Goal: Find specific fact: Find specific page/section

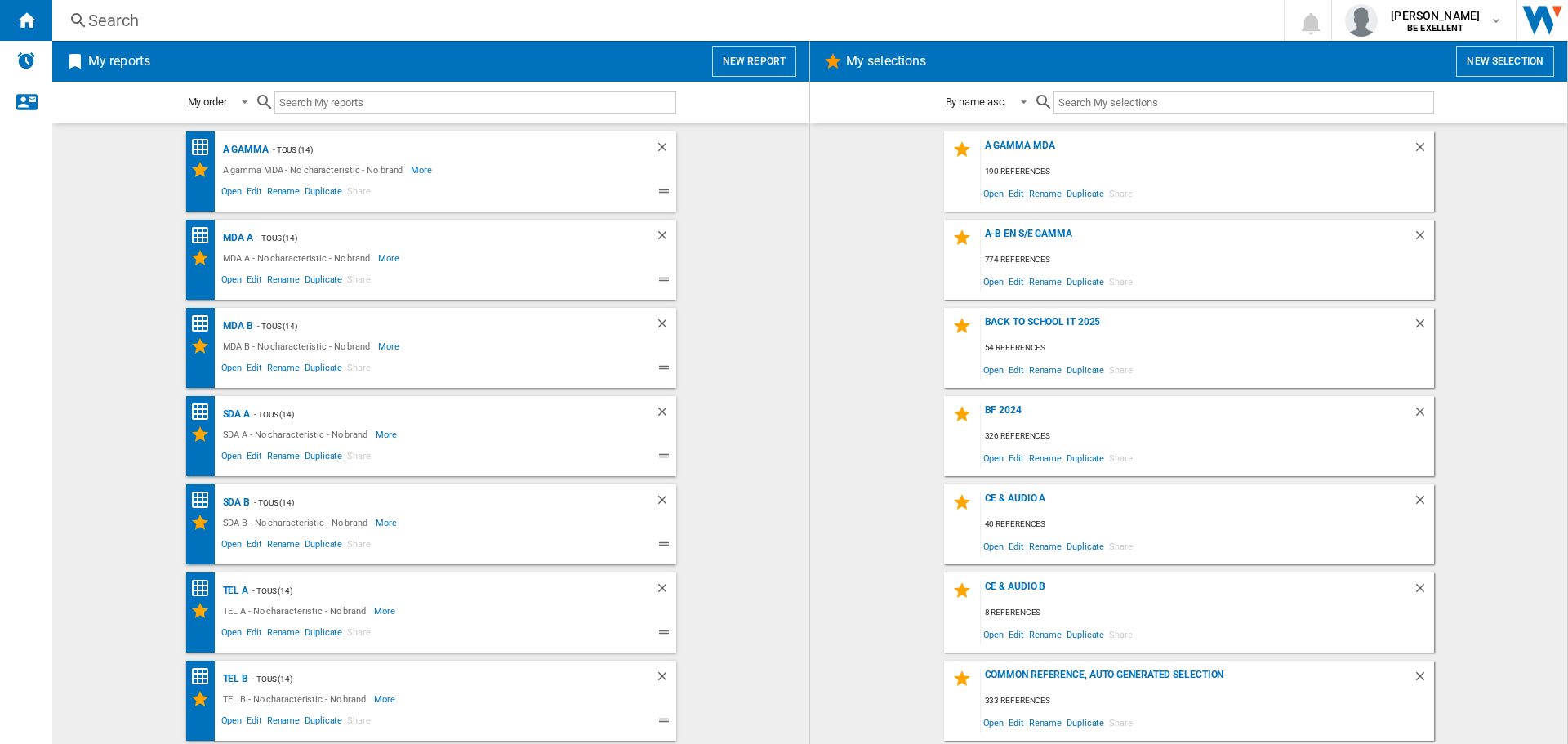
click at [600, 15] on div "Search" at bounding box center [665, 20] width 1153 height 23
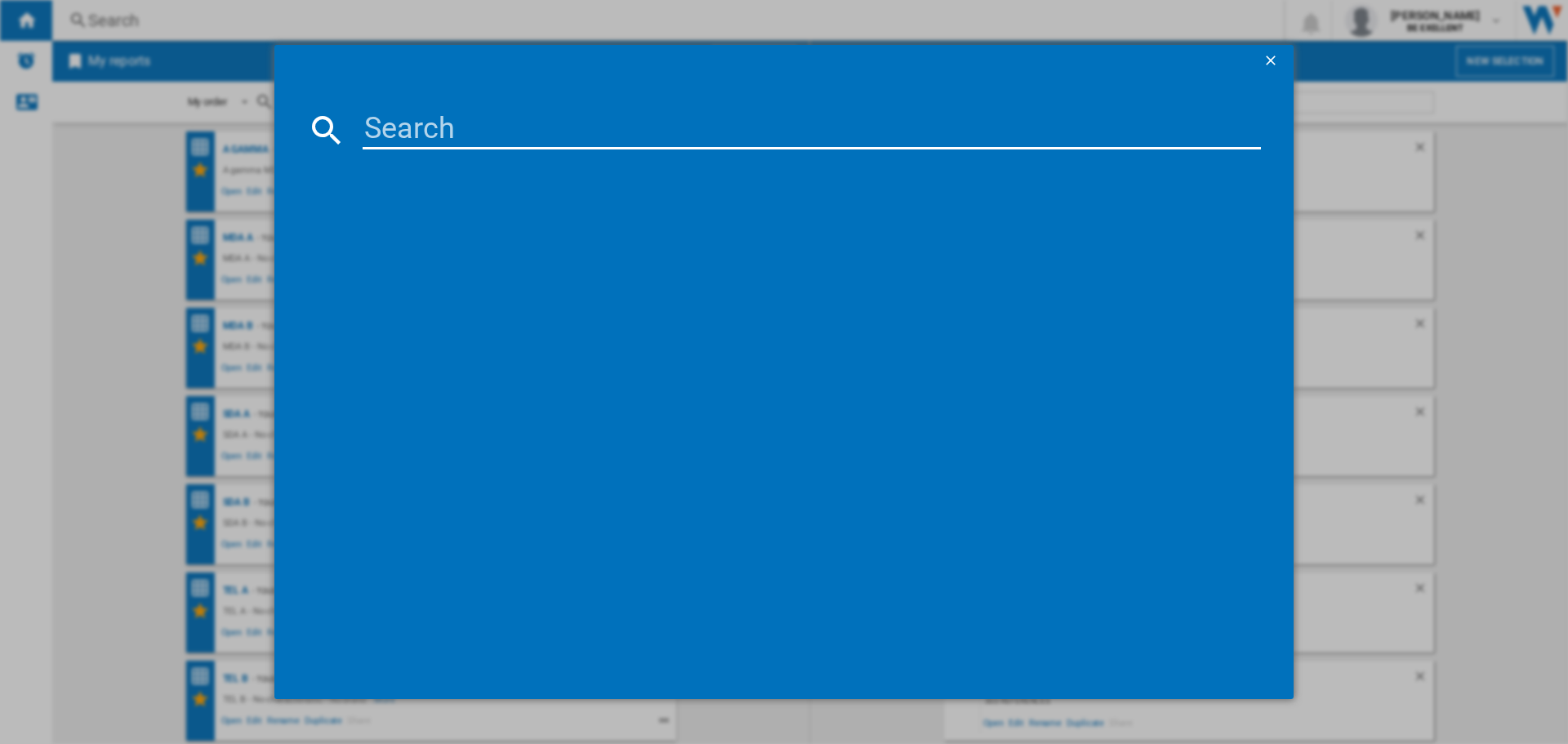
click at [713, 144] on md-dialog-content at bounding box center [784, 389] width 1020 height 622
click at [705, 125] on input at bounding box center [812, 130] width 899 height 39
paste input "MWR03F/A"
click at [611, 116] on input "MWR03F/A" at bounding box center [812, 130] width 899 height 39
type input "MWR03F"
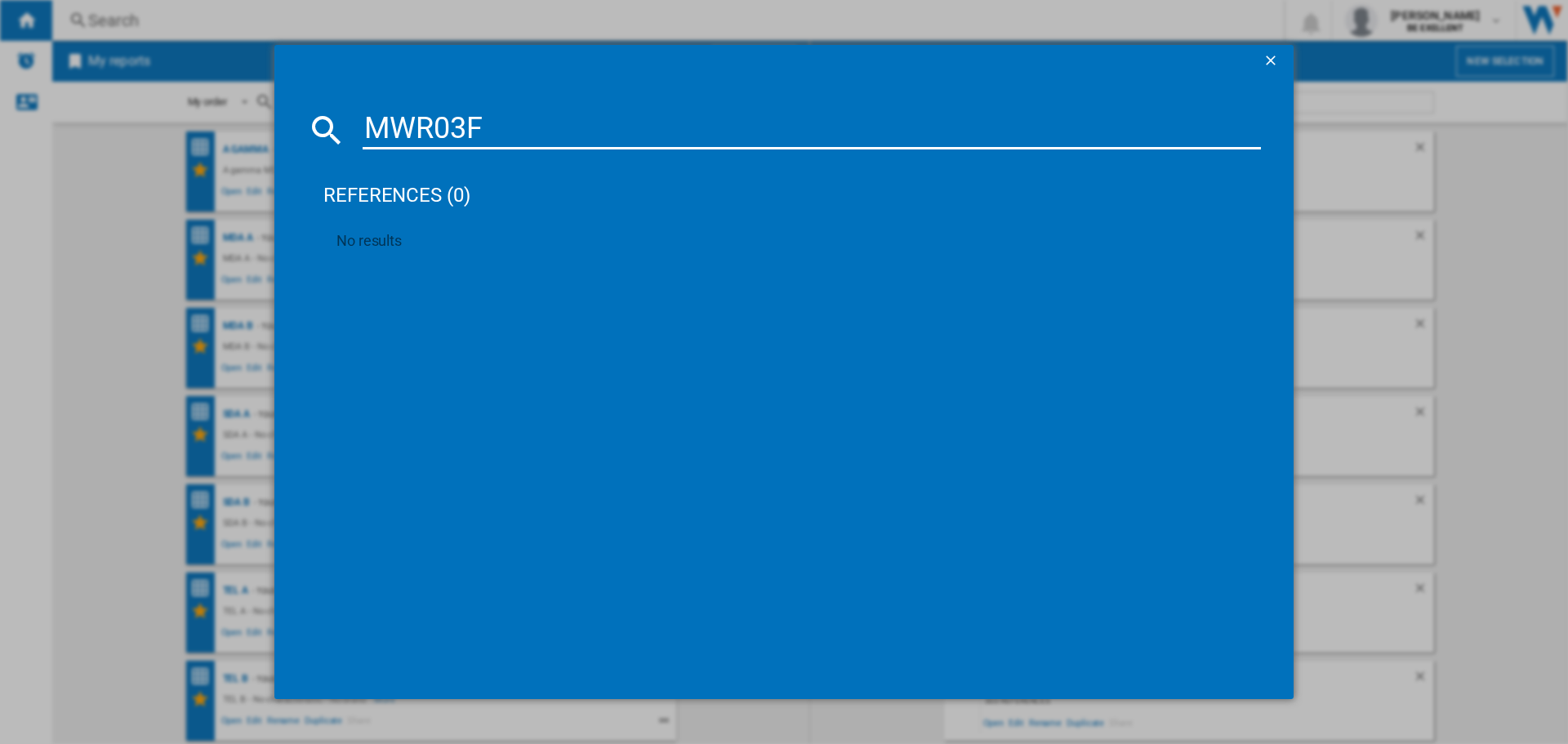
click at [1440, 241] on div "MWR03F references (0) No results" at bounding box center [784, 372] width 1568 height 744
click at [1272, 60] on ng-md-icon "getI18NText('BUTTONS.CLOSE_DIALOG')" at bounding box center [1272, 61] width 20 height 20
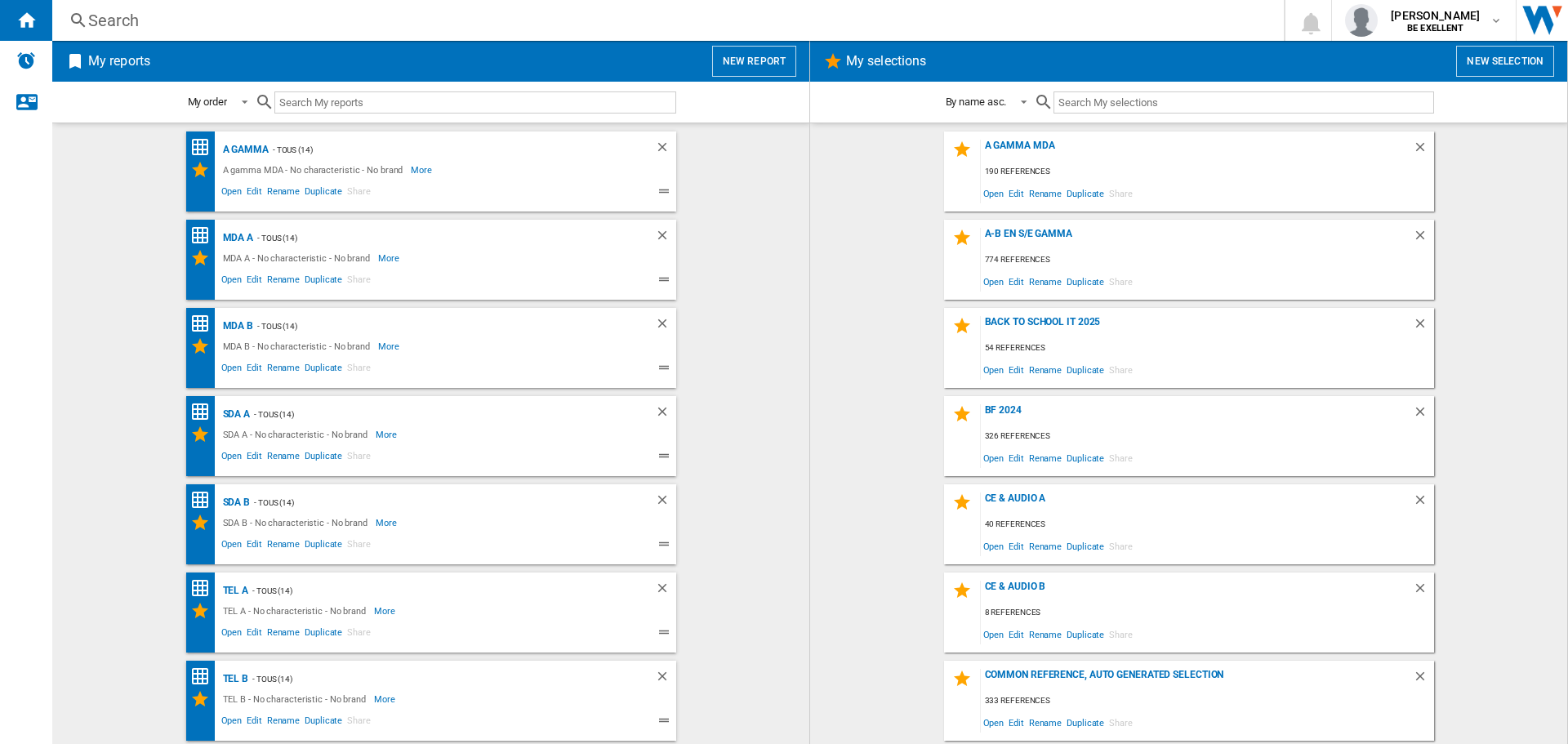
click at [417, 20] on div "Search" at bounding box center [665, 20] width 1153 height 23
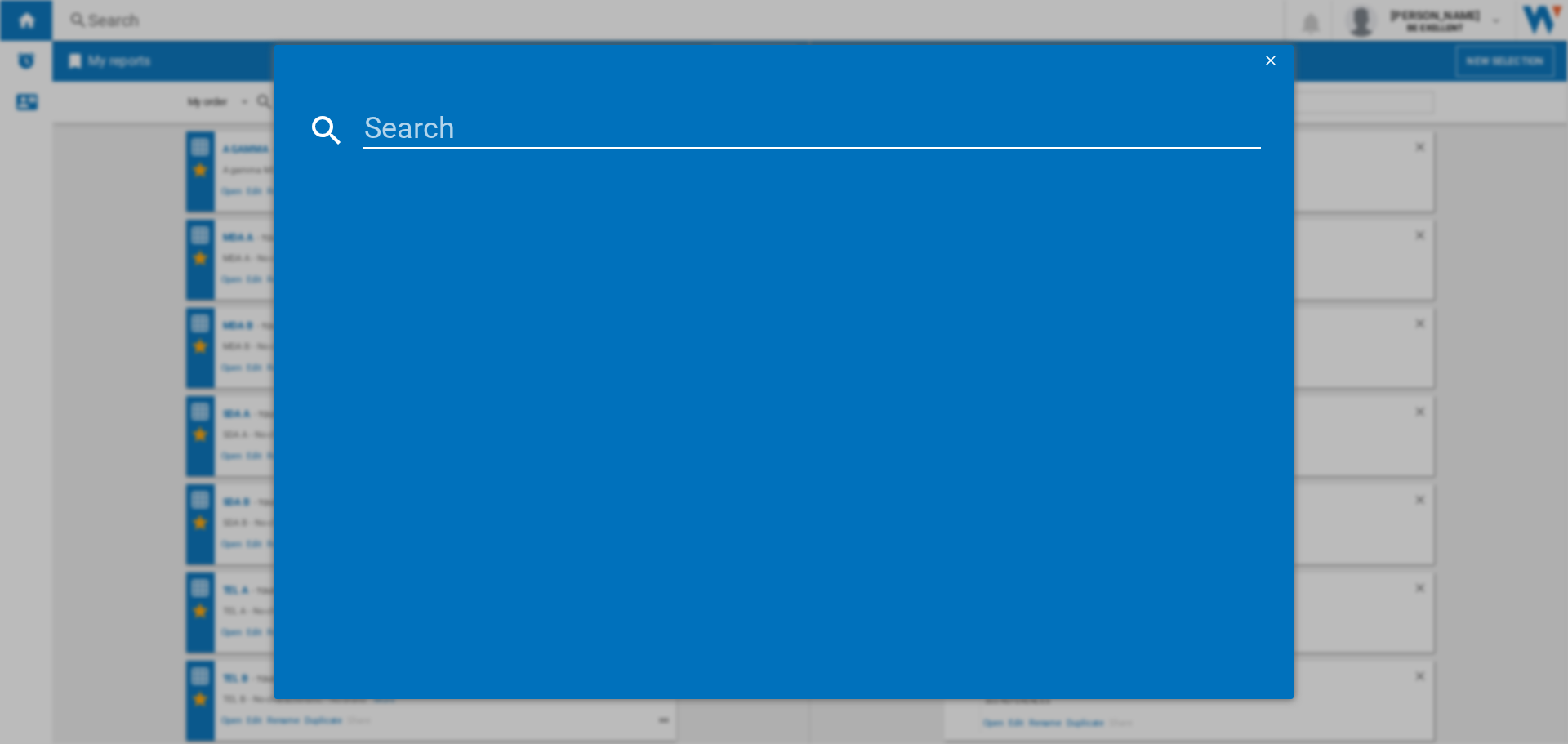
click at [458, 133] on input at bounding box center [812, 130] width 899 height 39
paste input "MX2D3ZM"
type input "MX2D3ZM"
click at [1500, 196] on div "MX2D3ZM references (0) No results" at bounding box center [784, 372] width 1568 height 744
click at [688, 125] on input "MX2D3ZM" at bounding box center [812, 130] width 899 height 39
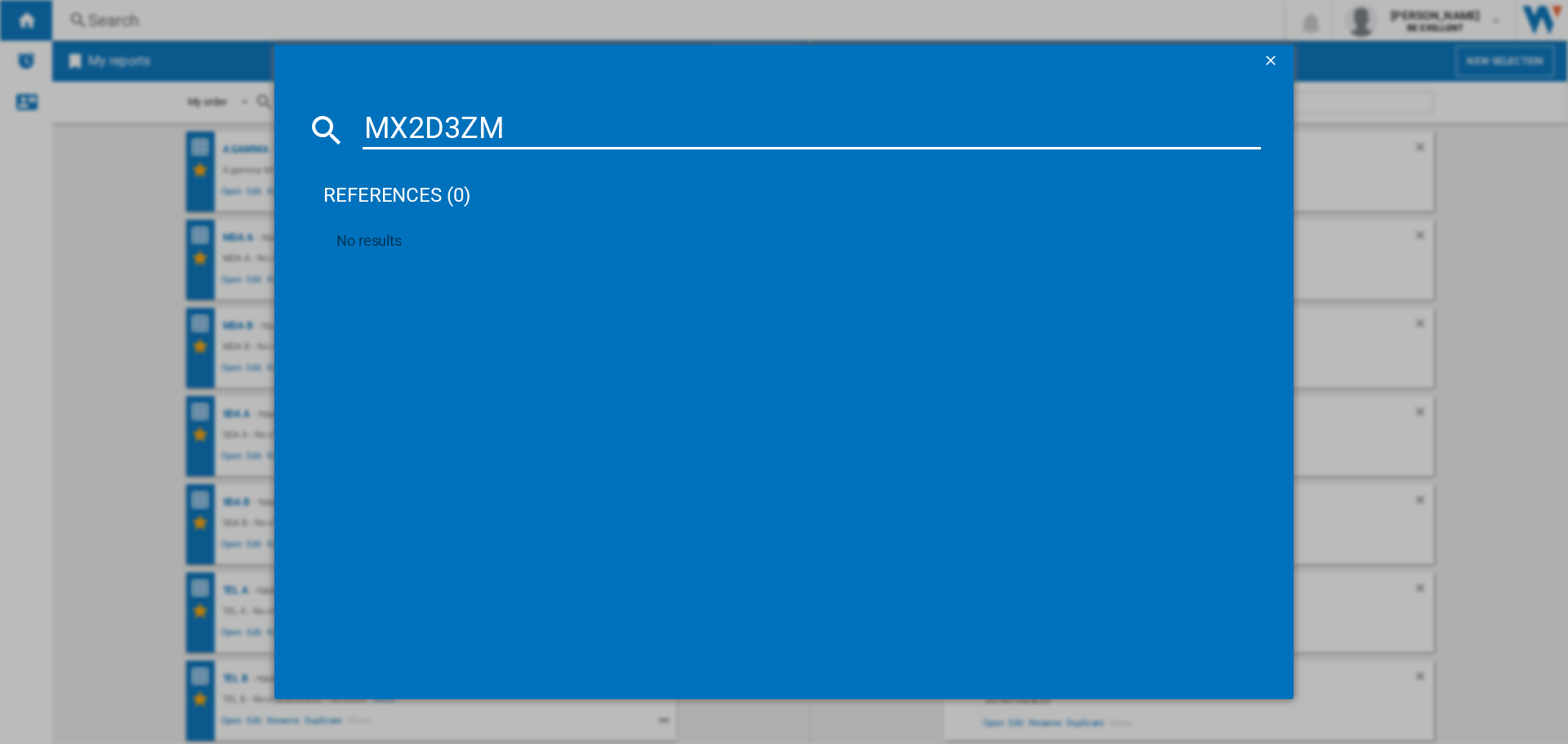
click at [74, 212] on div "MX2D3ZM references (0) No results" at bounding box center [784, 372] width 1568 height 744
click at [1275, 52] on ng-md-icon "getI18NText('BUTTONS.CLOSE_DIALOG')" at bounding box center [1272, 61] width 20 height 20
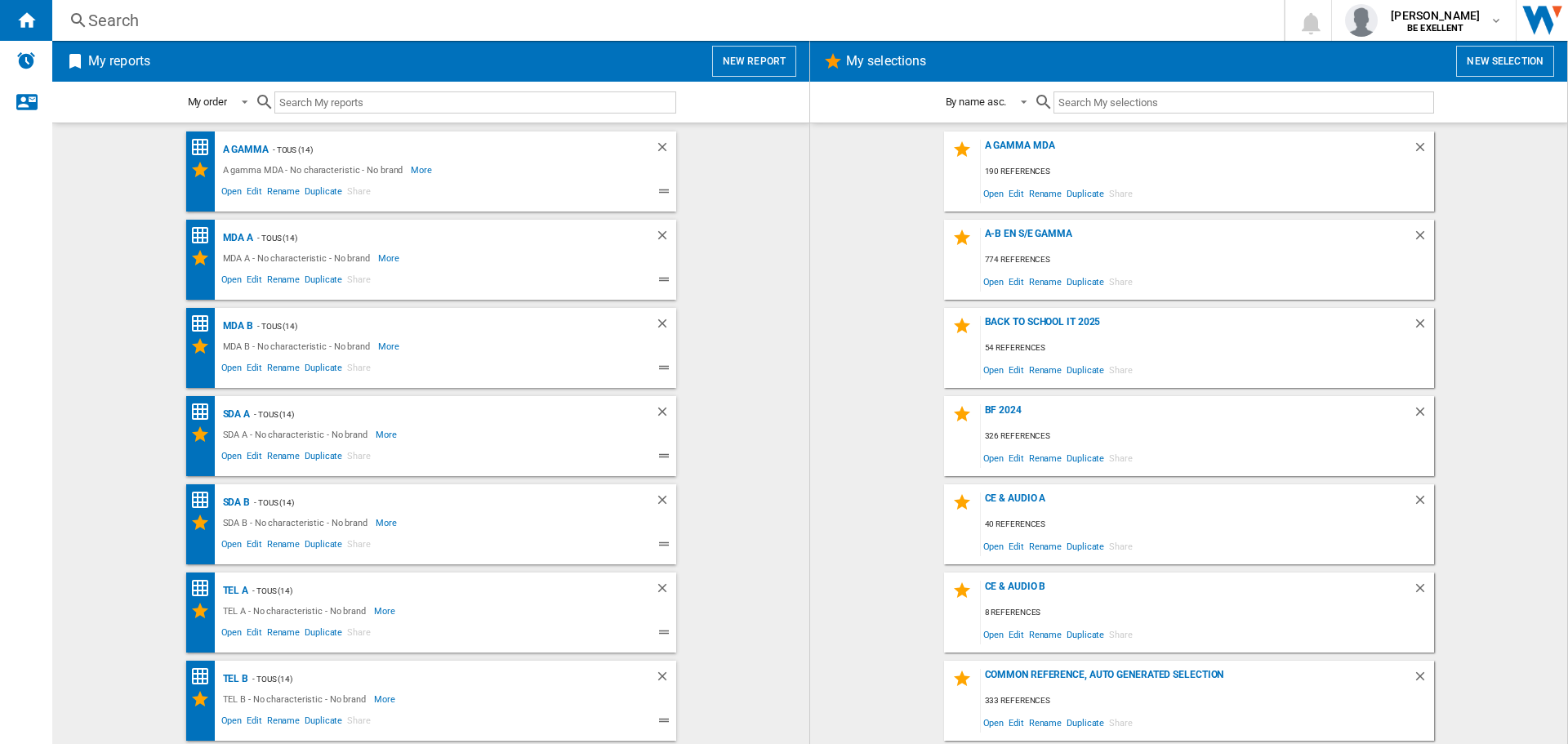
click at [379, 20] on div "Search" at bounding box center [665, 20] width 1153 height 23
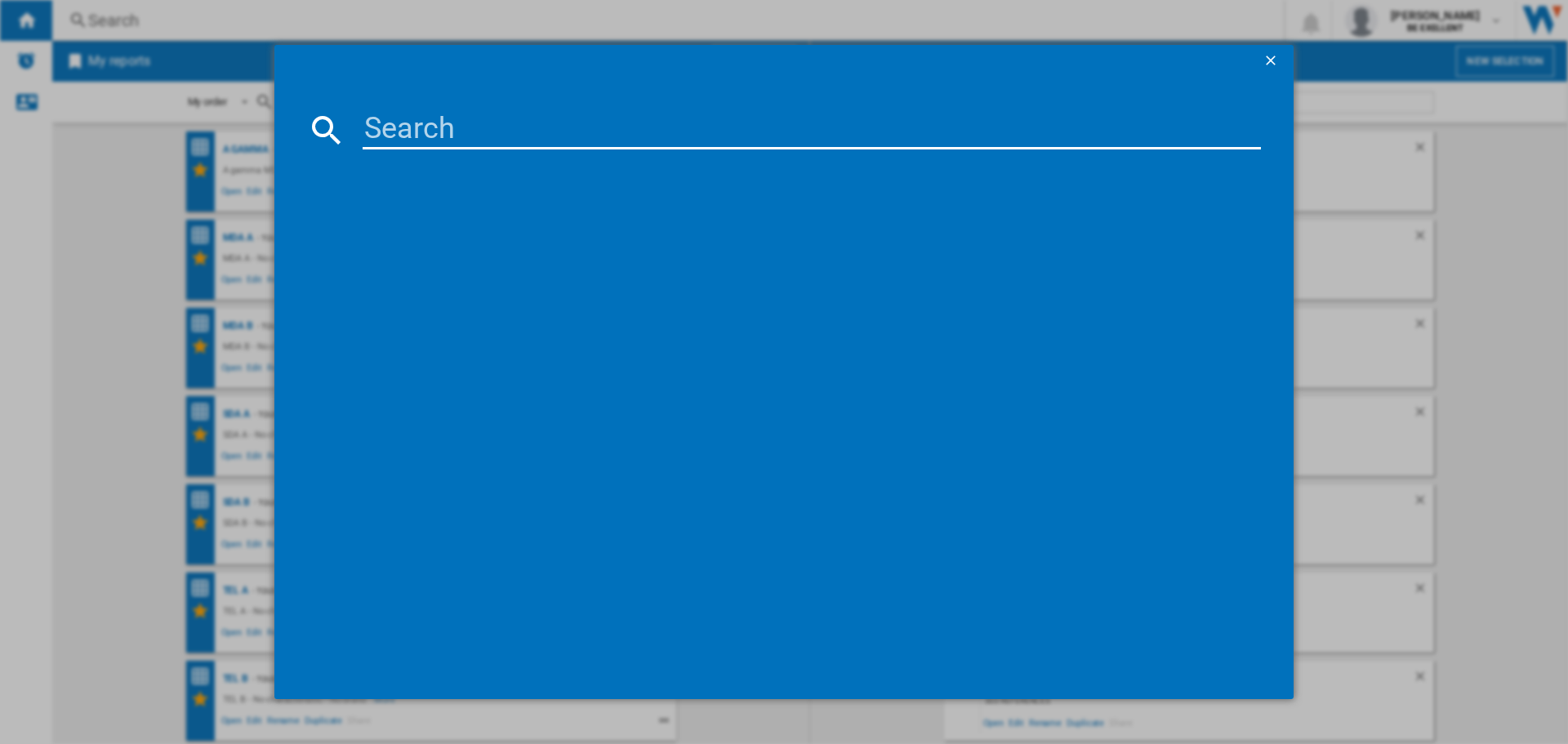
click at [441, 132] on input at bounding box center [812, 130] width 899 height 39
drag, startPoint x: 585, startPoint y: 149, endPoint x: 590, endPoint y: 132, distance: 17.7
click at [586, 145] on input "apple penciml" at bounding box center [812, 130] width 899 height 39
click at [590, 128] on input "apple penciml" at bounding box center [812, 130] width 899 height 39
type input "apple pencil"
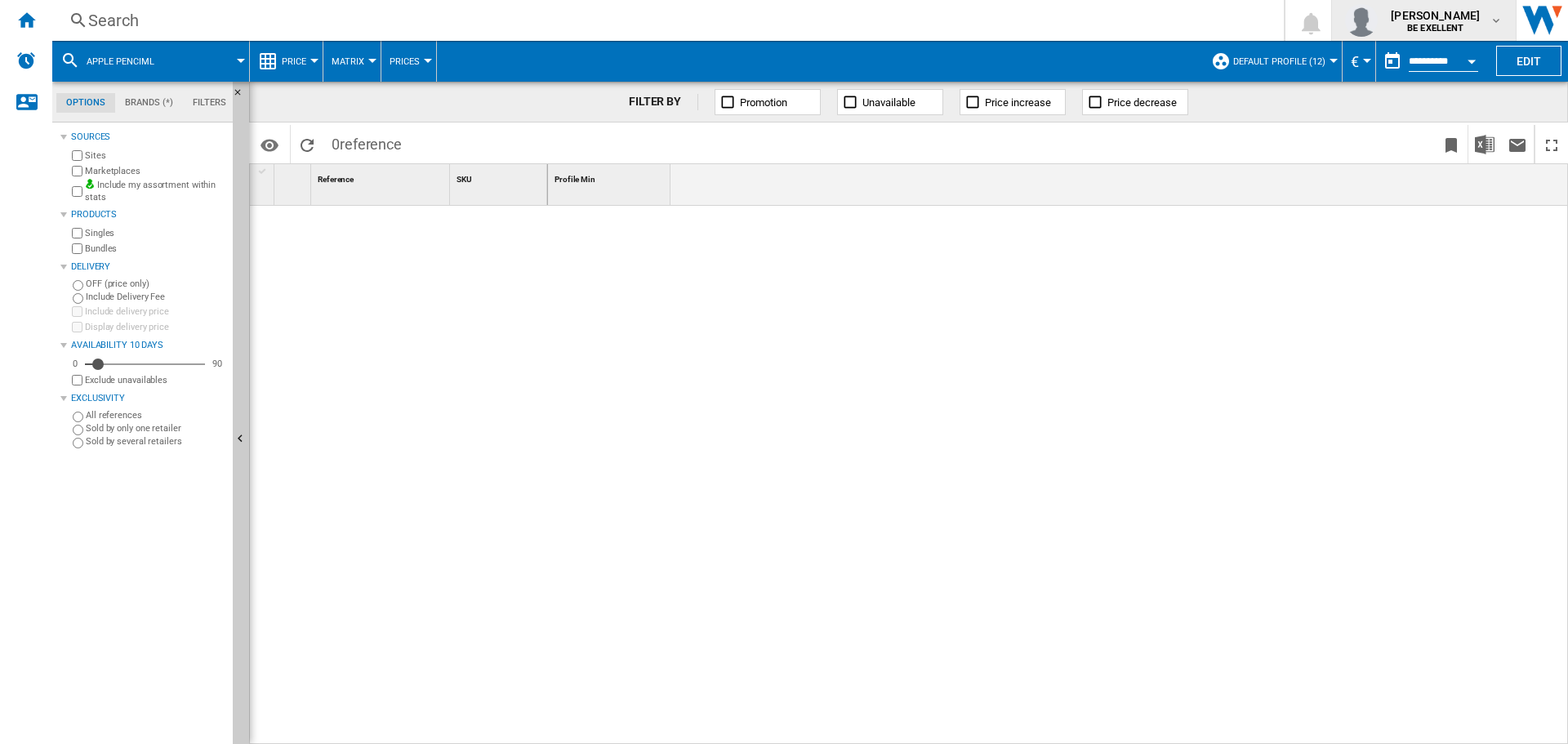
click at [1491, 16] on md-icon "button" at bounding box center [1496, 20] width 13 height 13
click at [1406, 144] on button "Logout" at bounding box center [1408, 143] width 156 height 32
